Goal: Communication & Community: Answer question/provide support

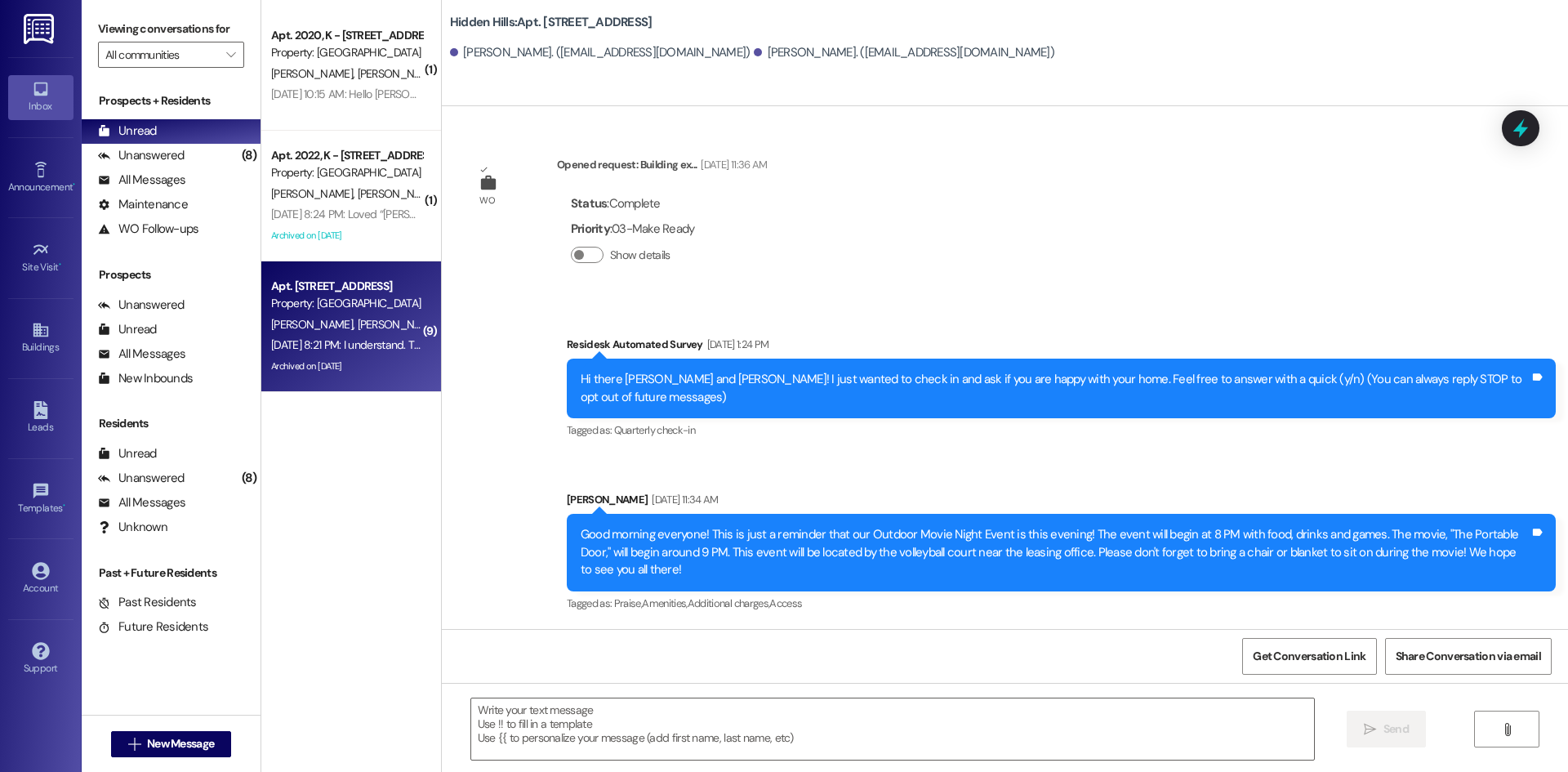
click at [372, 229] on div "Archived on [DATE]" at bounding box center [346, 236] width 154 height 21
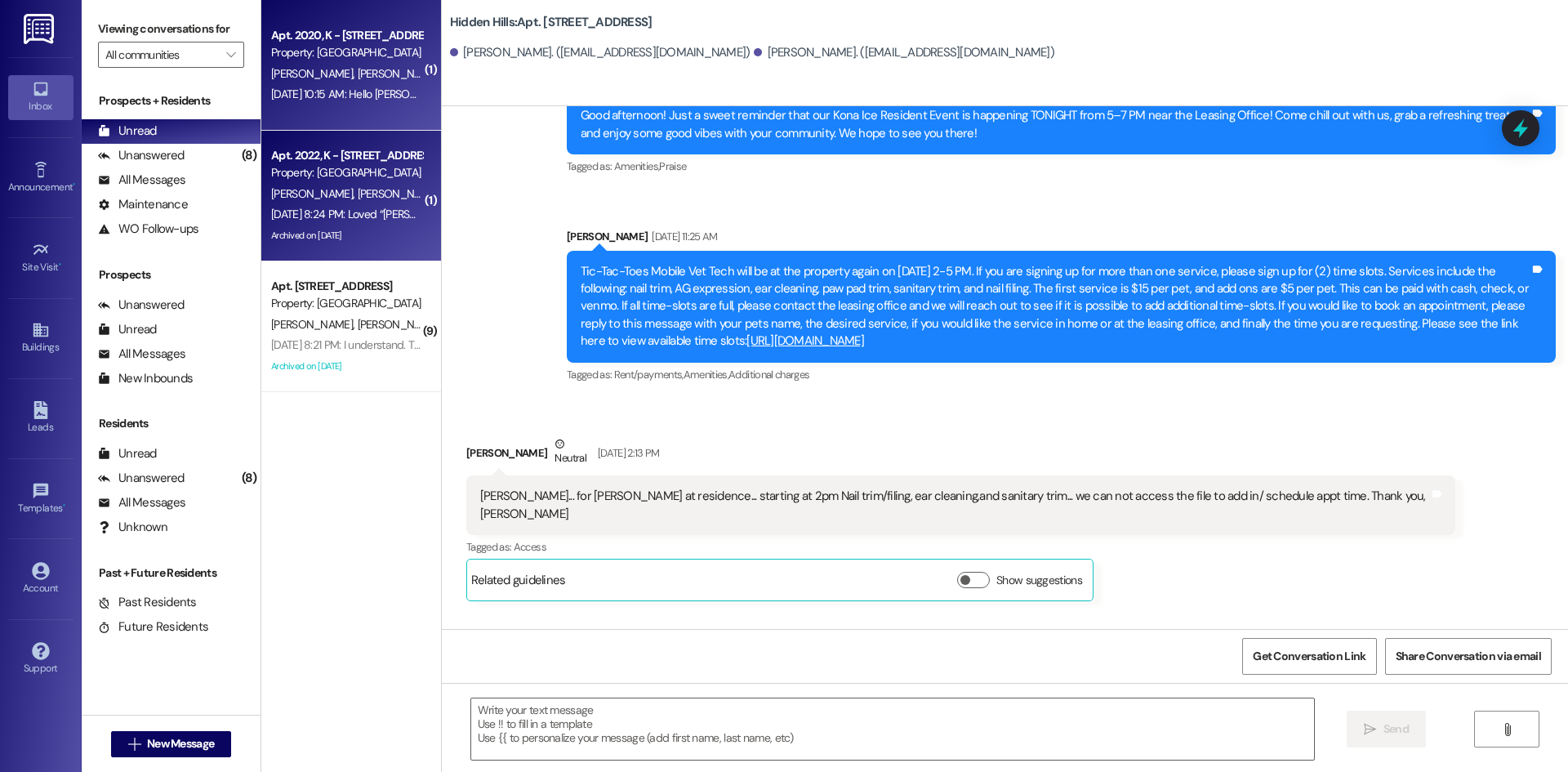
type textarea "Fetching suggested responses. Please feel free to read through the conversation…"
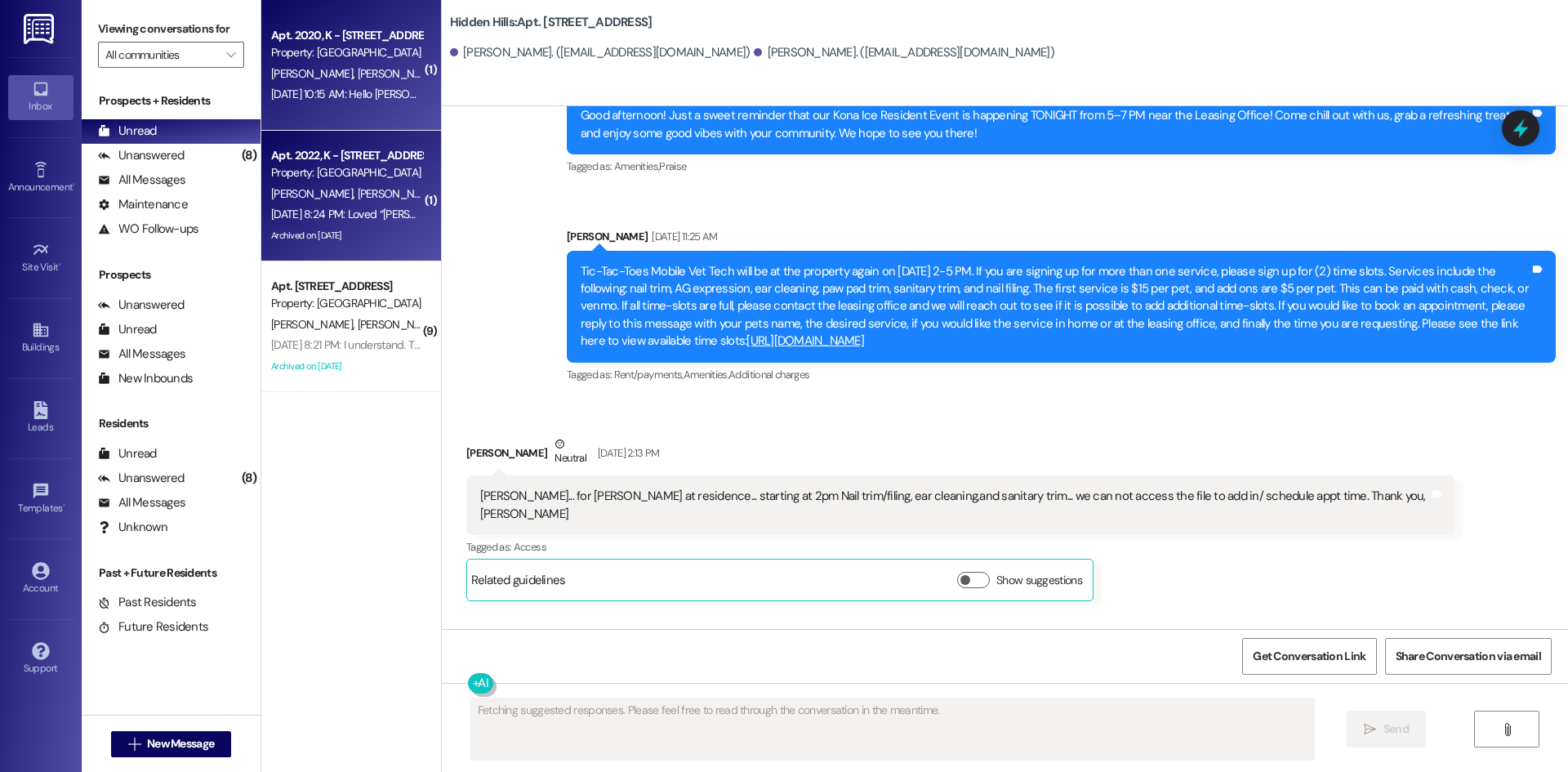
click at [372, 95] on div "[DATE] 10:15 AM: Hello [PERSON_NAME], thank you for reaching out! I think we ar…" at bounding box center [608, 94] width 673 height 15
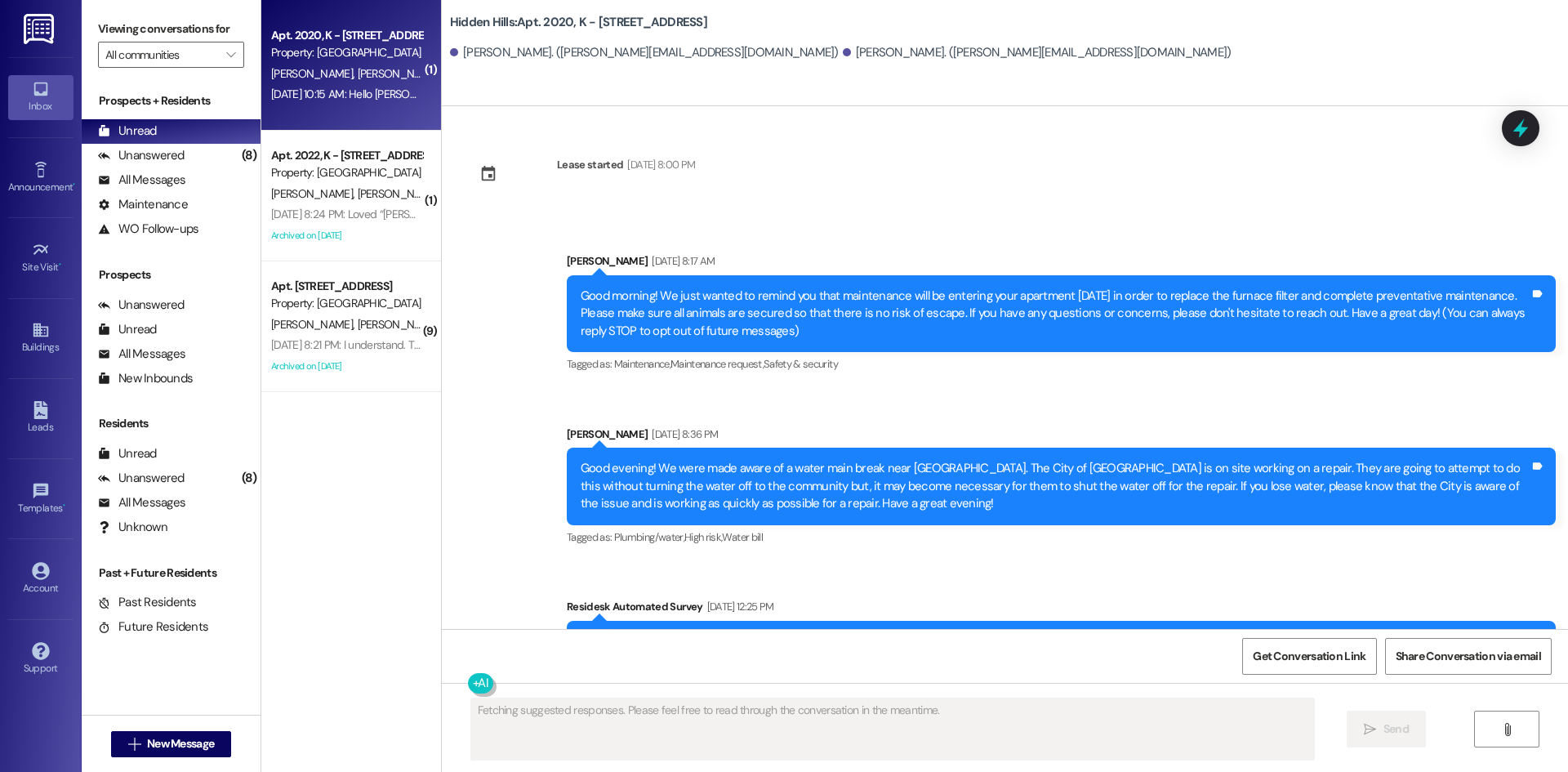
scroll to position [5681, 0]
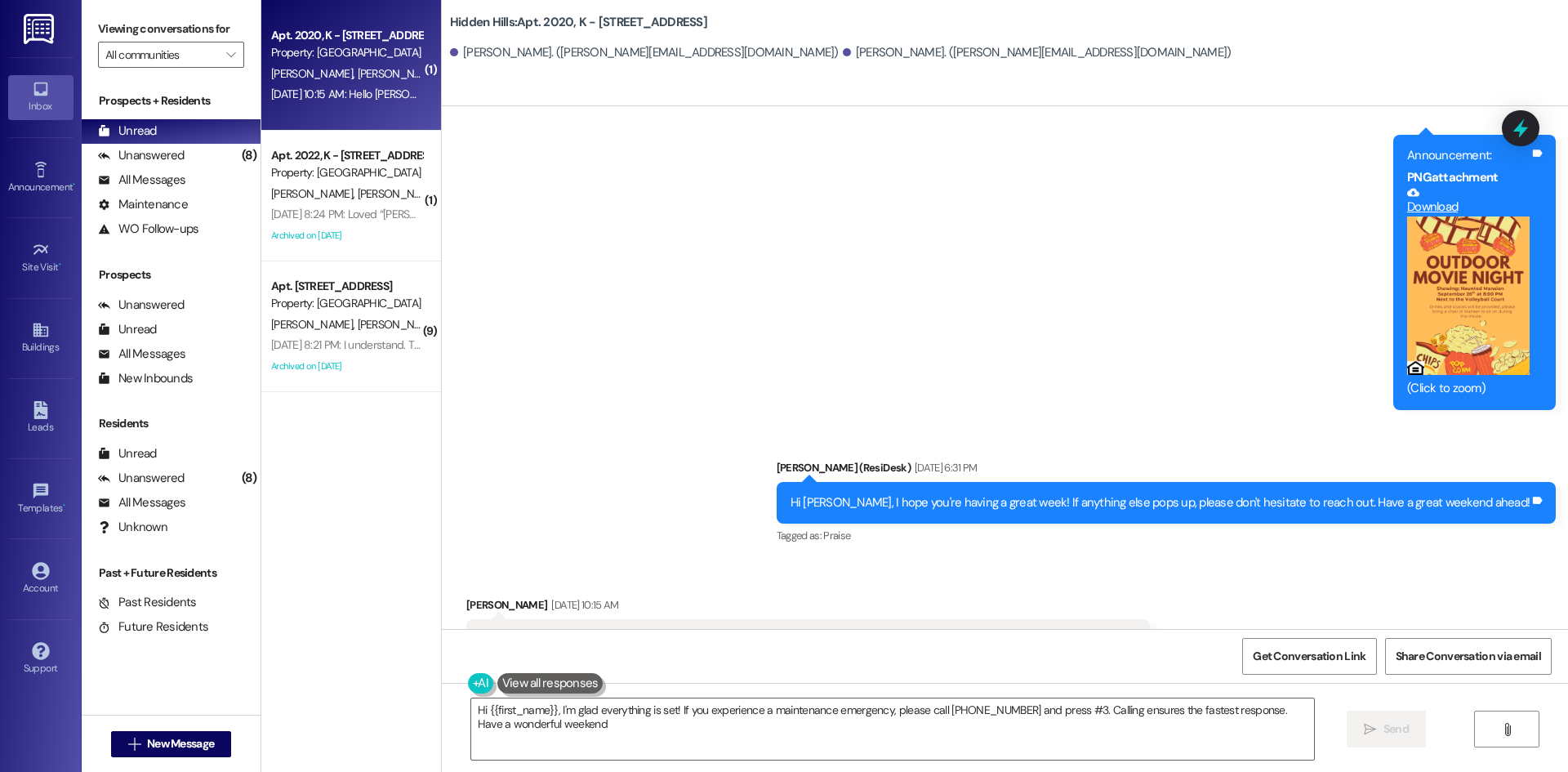
type textarea "Hi {{first_name}}, I'm glad everything is set! If you experience a maintenance …"
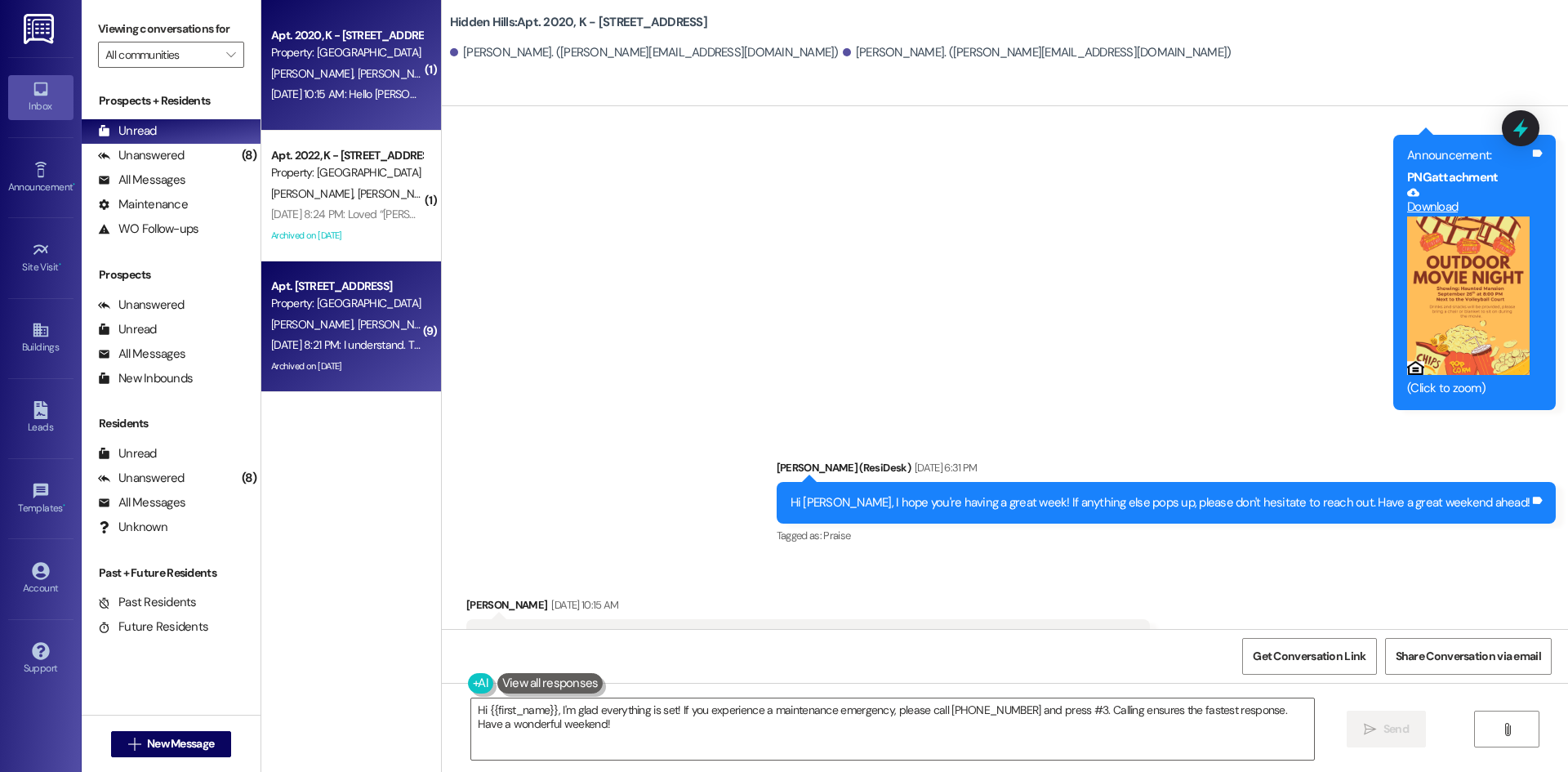
click at [399, 362] on div "Archived on [DATE]" at bounding box center [346, 366] width 154 height 21
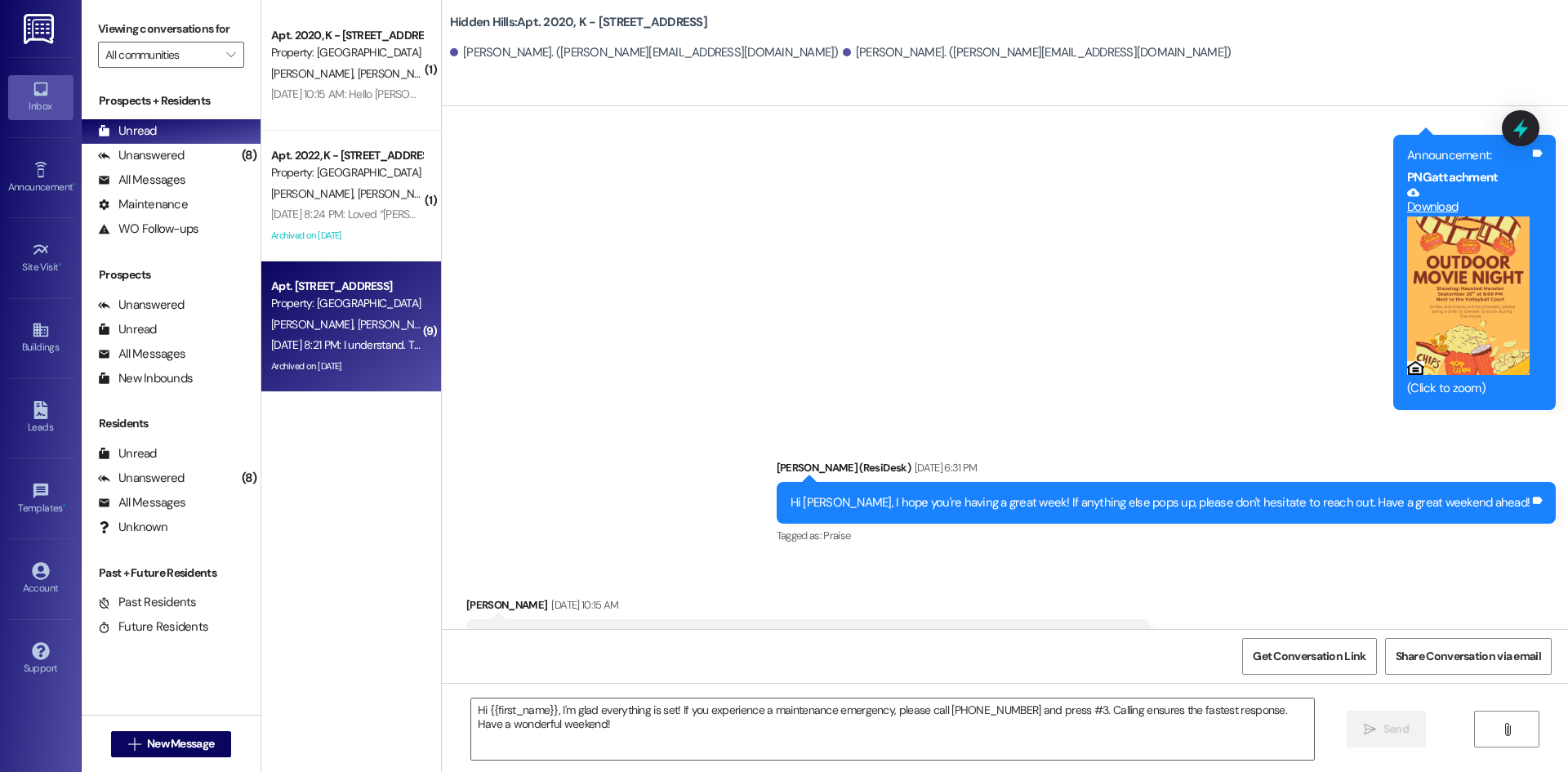
type textarea "Fetching suggested responses. Please feel free to read through the conversation…"
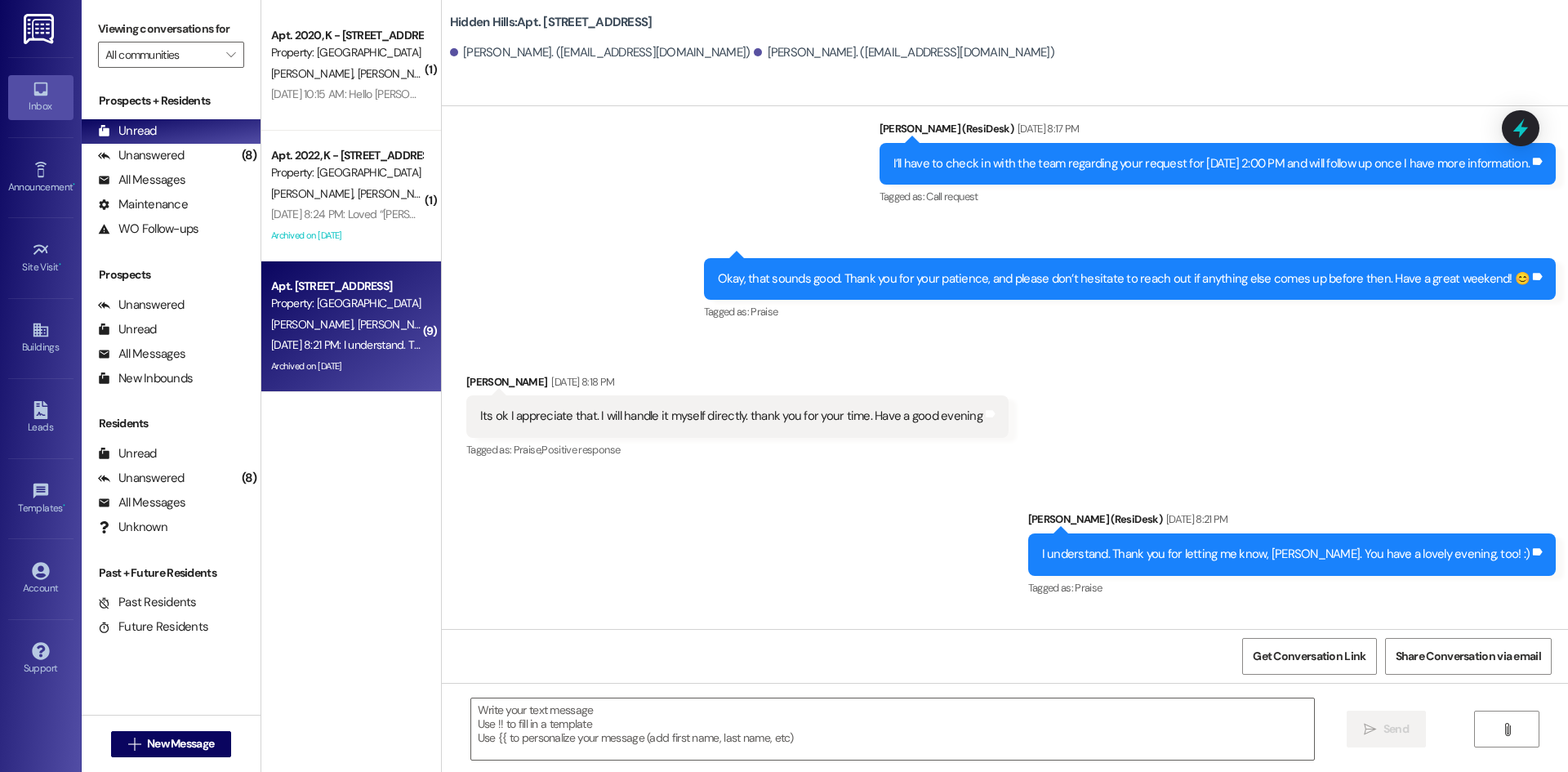
scroll to position [25101, 0]
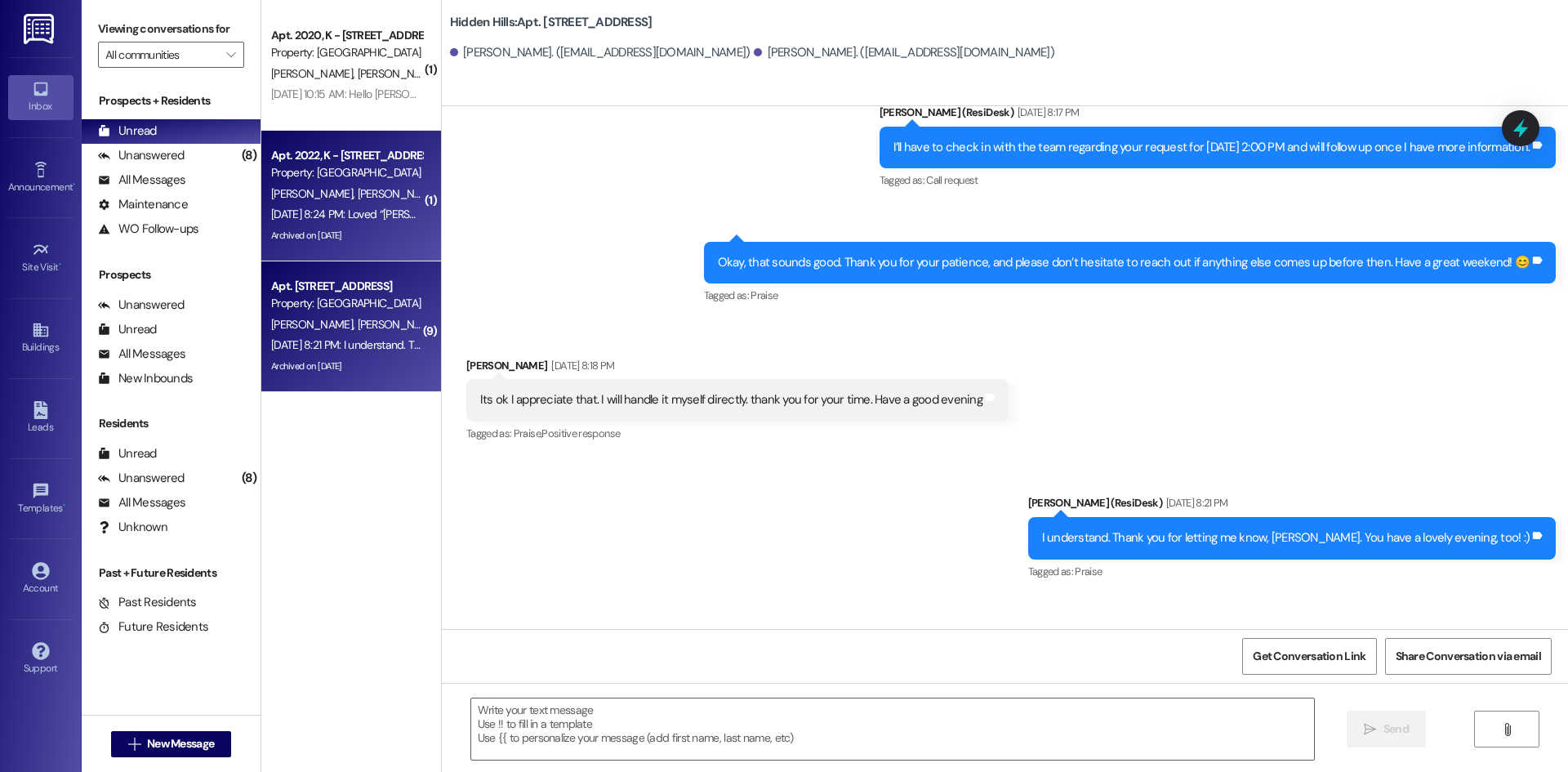
click at [394, 217] on div "[DATE] 8:24 PM: Loved “[PERSON_NAME] (Hidden Hills): Hi [PERSON_NAME], [PERSON_…" at bounding box center [762, 214] width 982 height 15
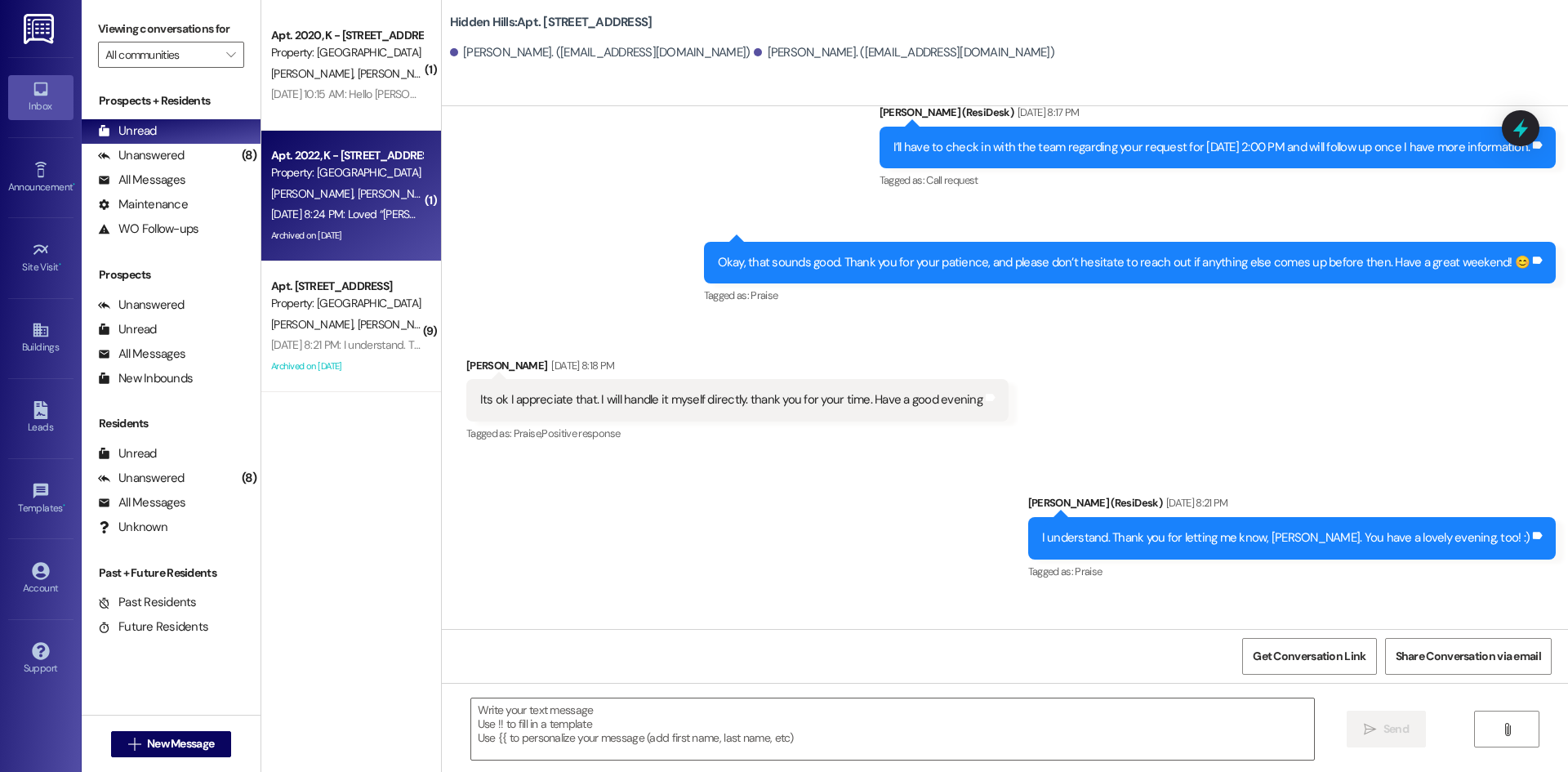
type textarea "Fetching suggested responses. Please feel free to read through the conversation…"
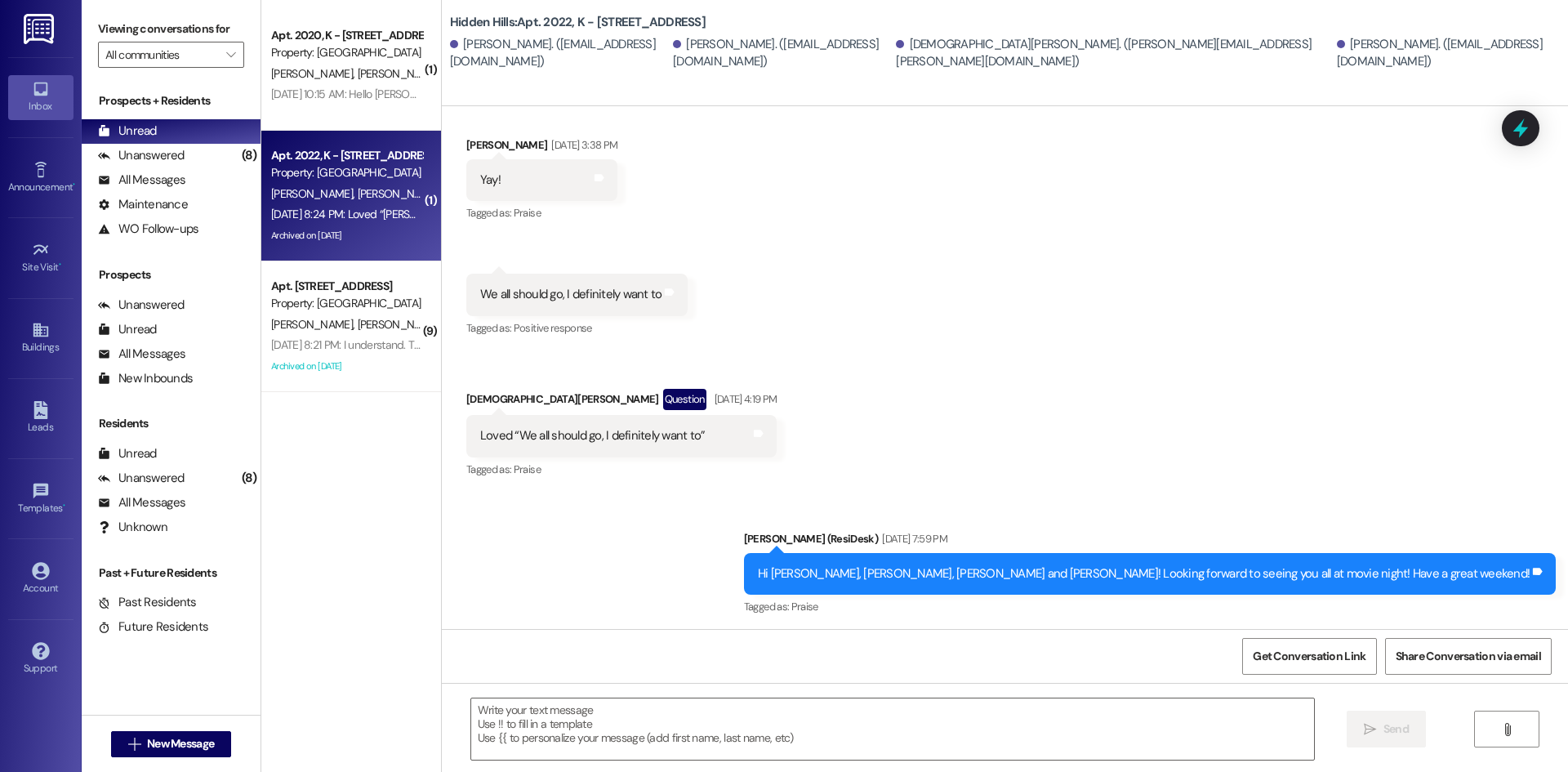
scroll to position [45692, 0]
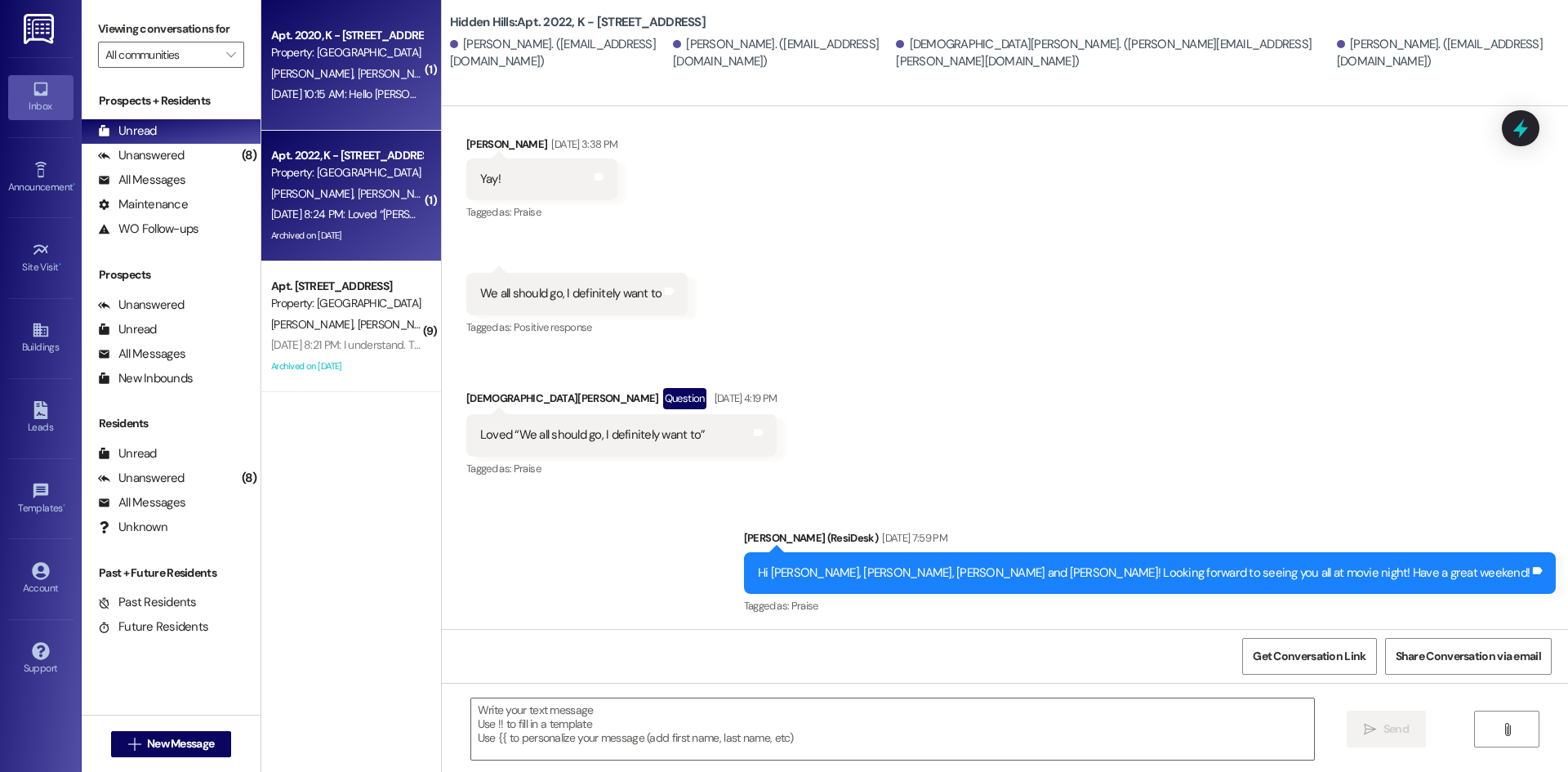
click at [356, 91] on div "[DATE] 10:15 AM: Hello [PERSON_NAME], thank you for reaching out! I think we ar…" at bounding box center [608, 94] width 673 height 15
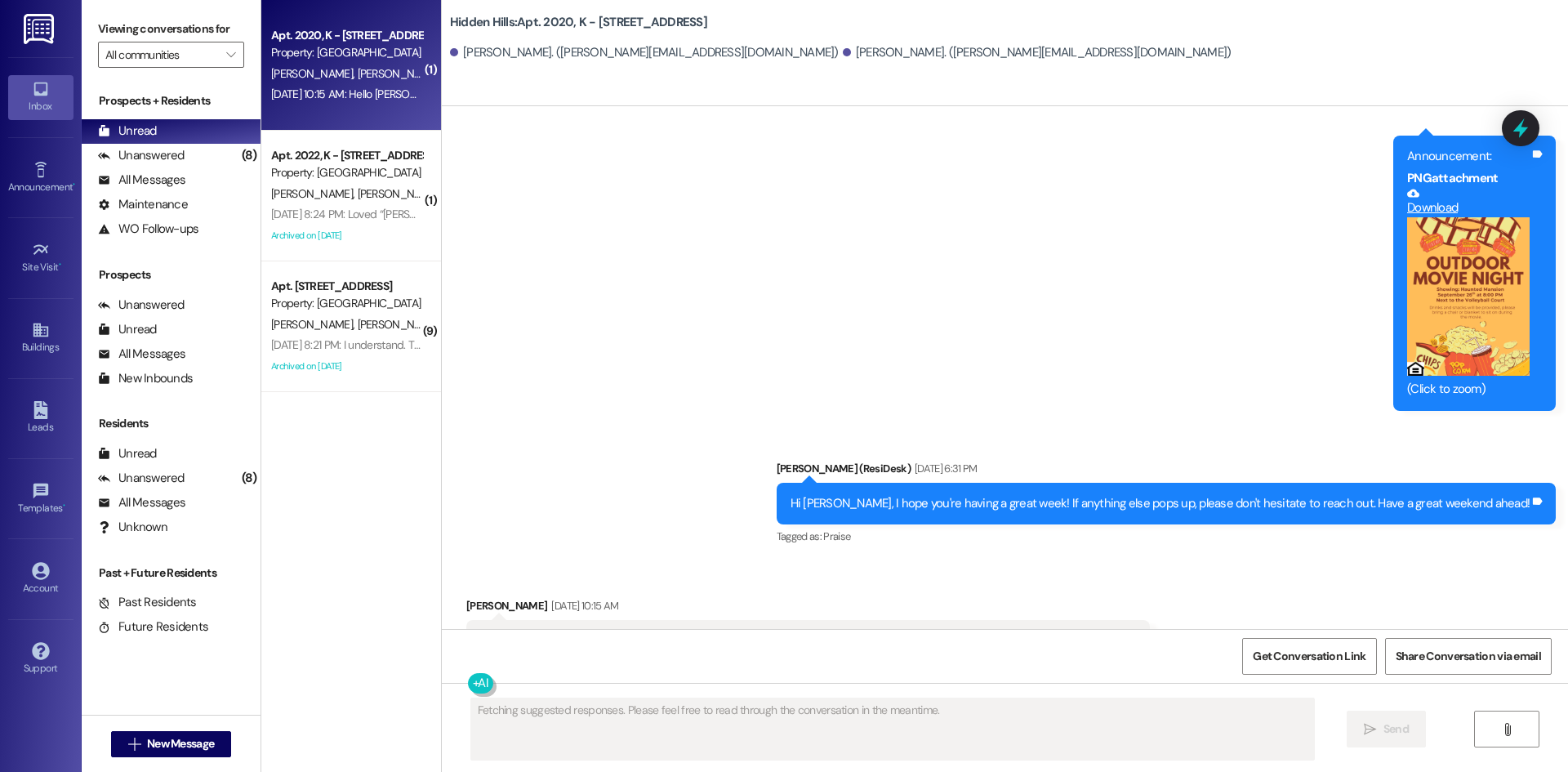
scroll to position [5681, 0]
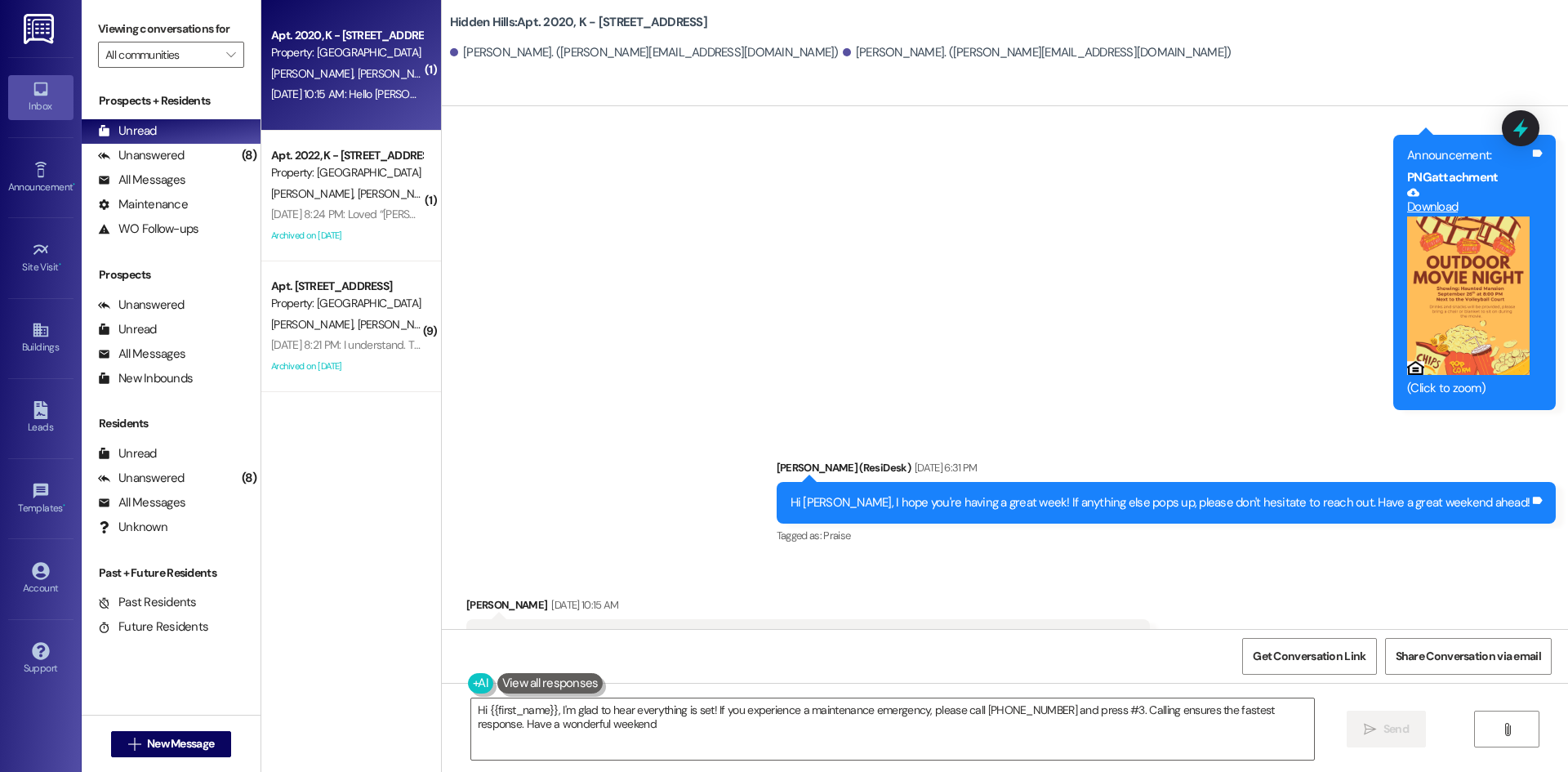
type textarea "Hi {{first_name}}, I'm glad to hear everything is set! If you experience a main…"
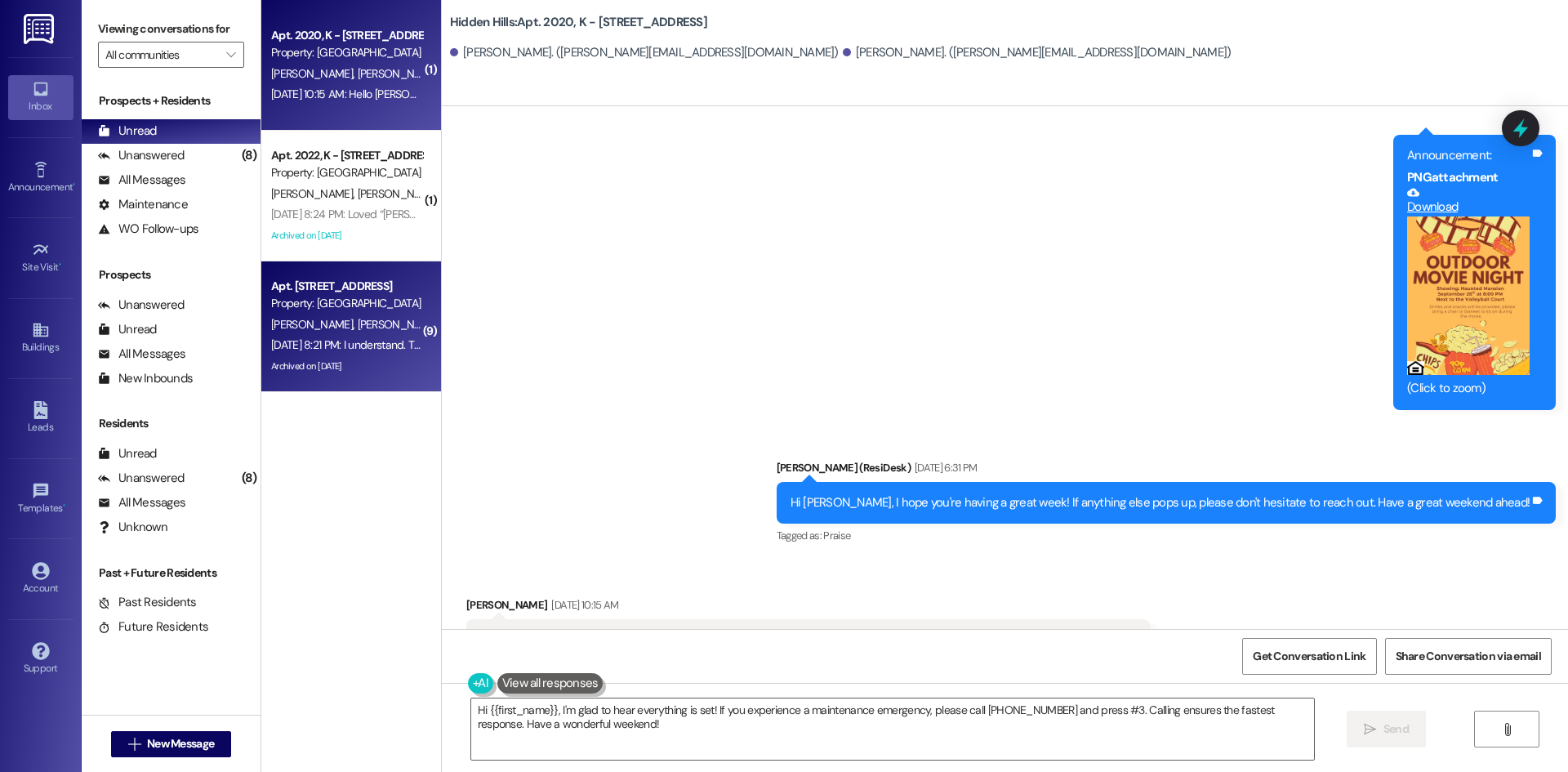
click at [387, 347] on div "[DATE] 8:21 PM: I understand. Thank you for letting me know, [PERSON_NAME]. You…" at bounding box center [532, 345] width 521 height 15
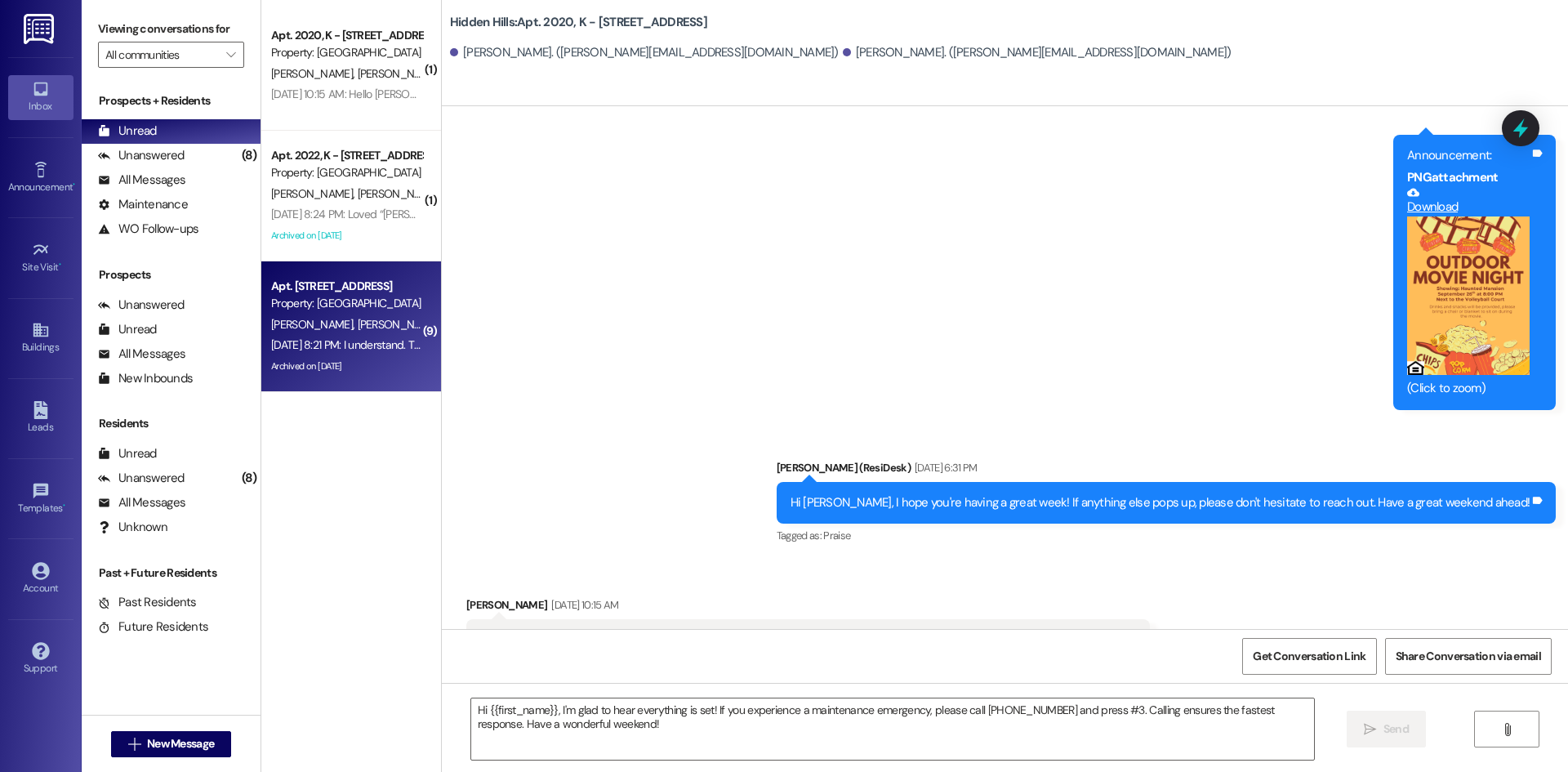
type textarea "Fetching suggested responses. Please feel free to read through the conversation…"
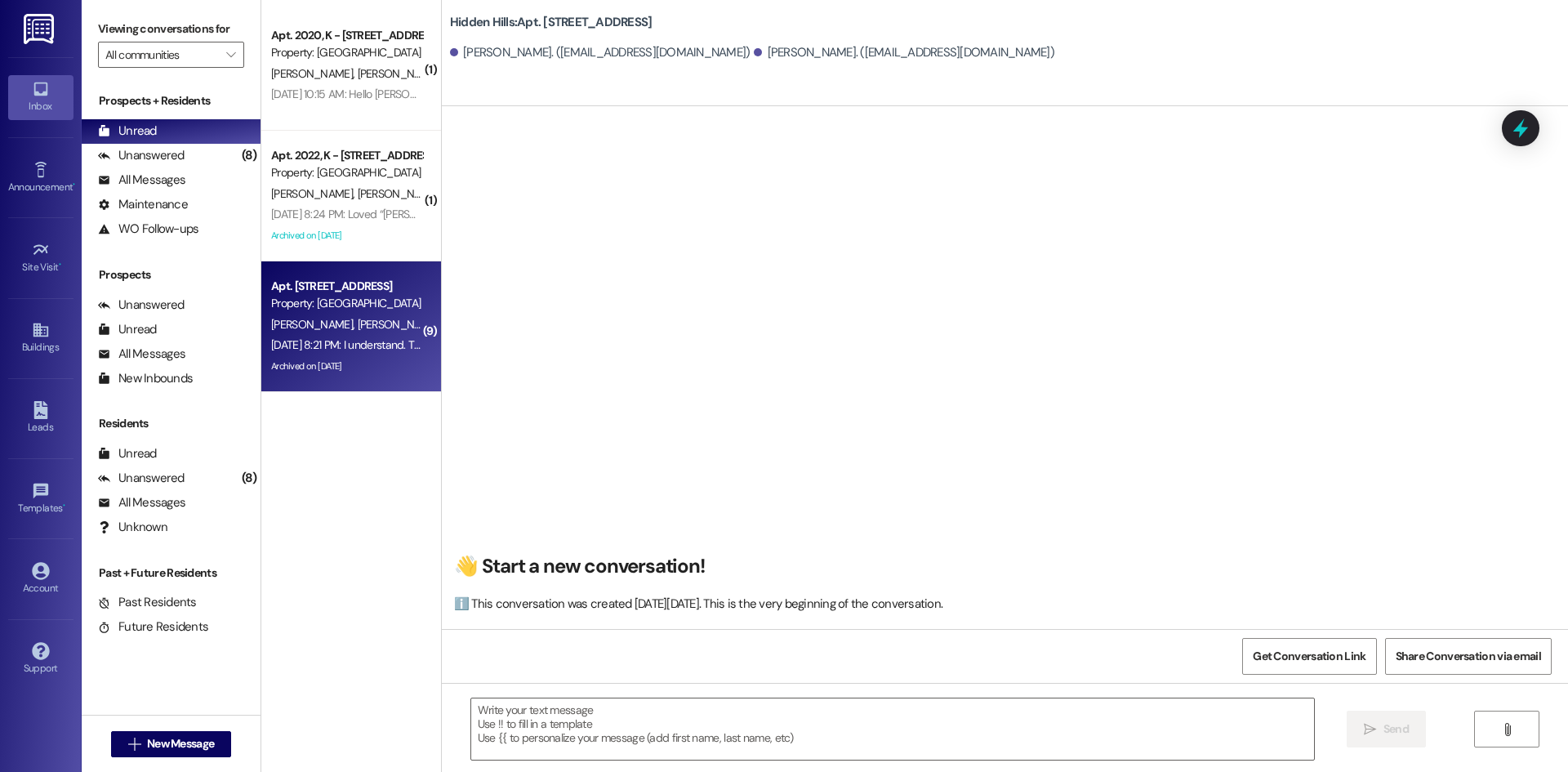
type textarea "Fetching suggested responses. Please feel free to read through the conversation…"
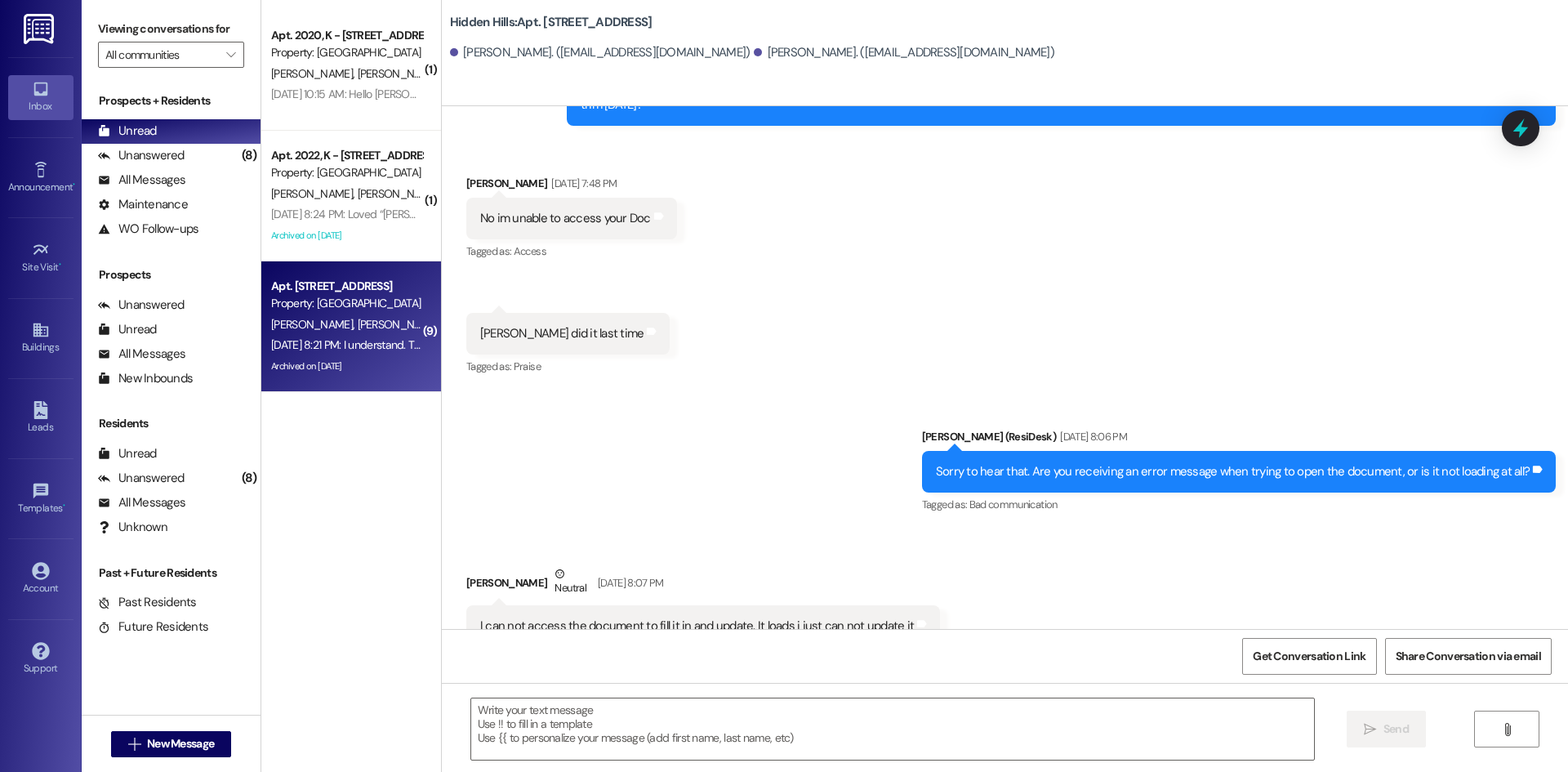
scroll to position [23058, 0]
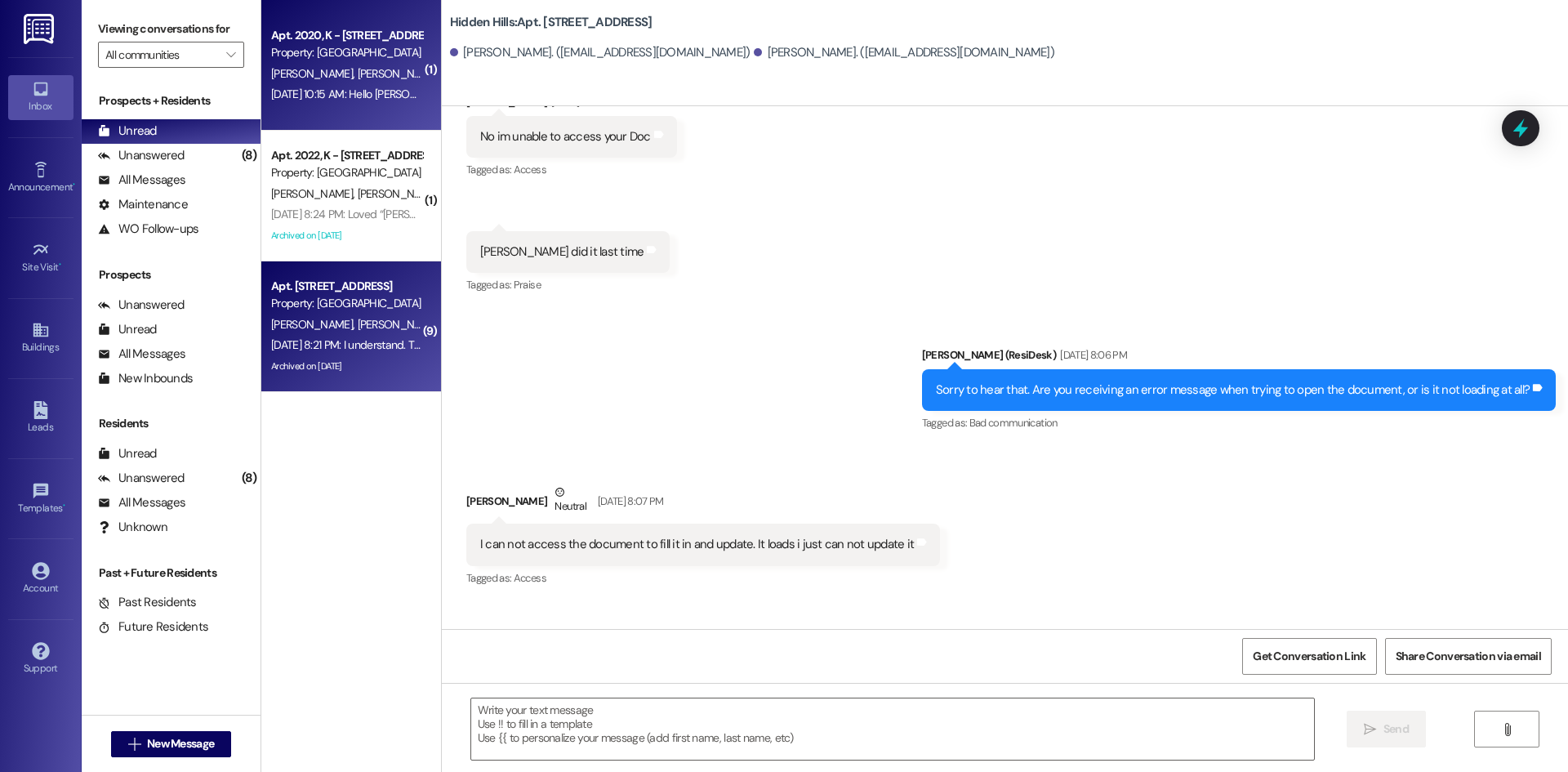
click at [365, 65] on div "[PERSON_NAME] [PERSON_NAME]" at bounding box center [346, 74] width 154 height 21
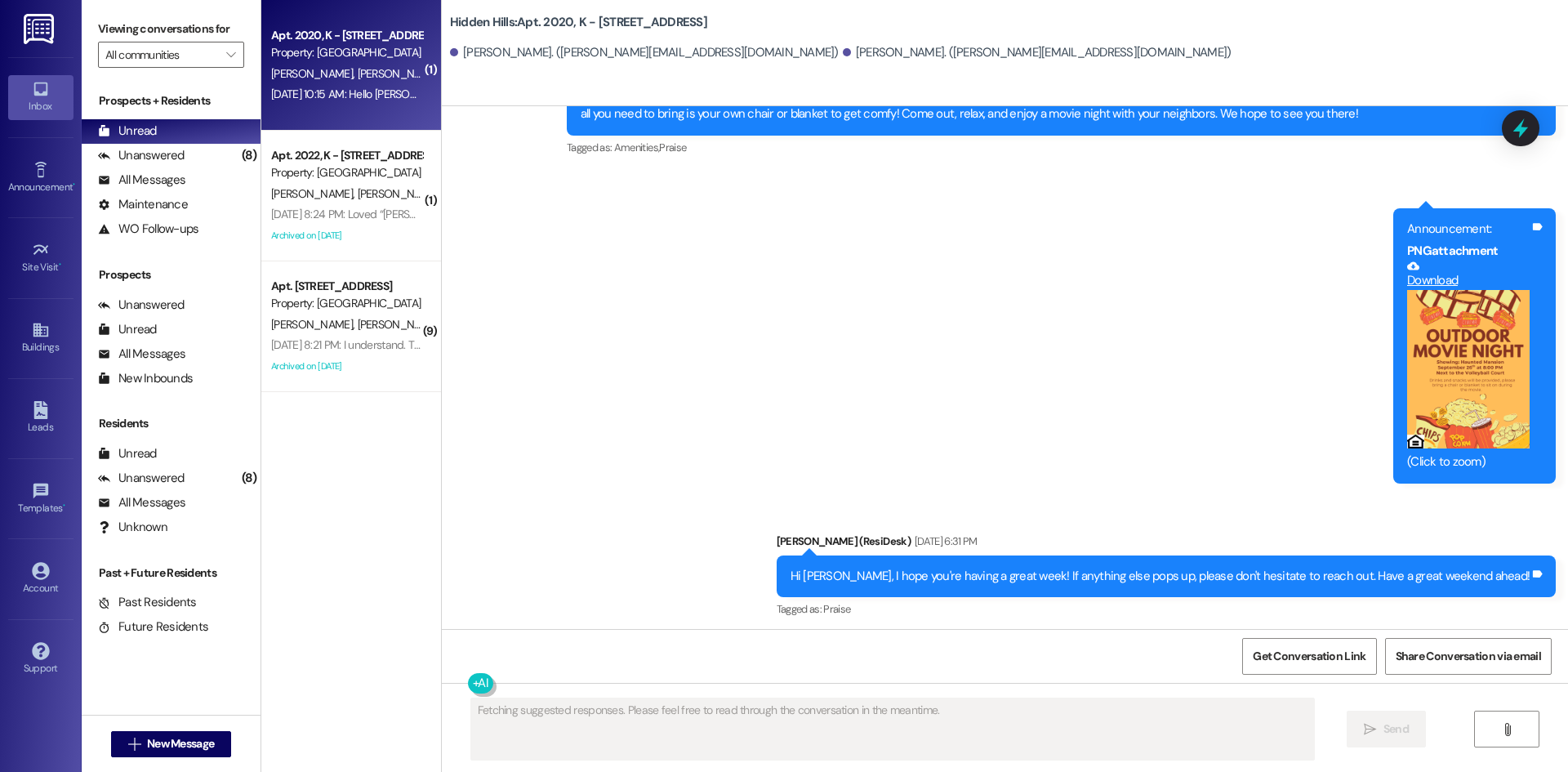
scroll to position [5681, 0]
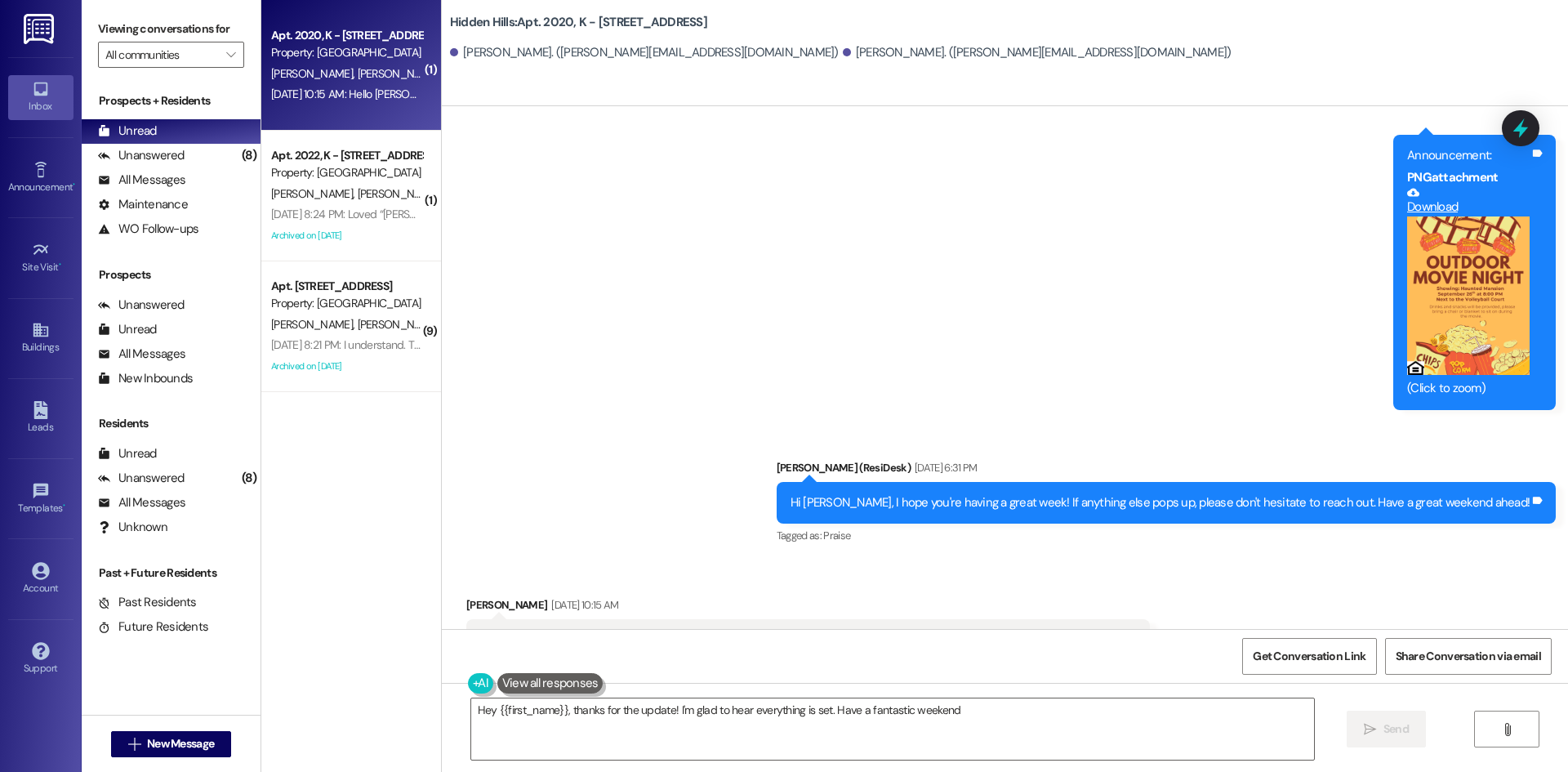
type textarea "Hey {{first_name}}, thanks for the update! I'm glad to hear everything is set. …"
